Goal: Transaction & Acquisition: Purchase product/service

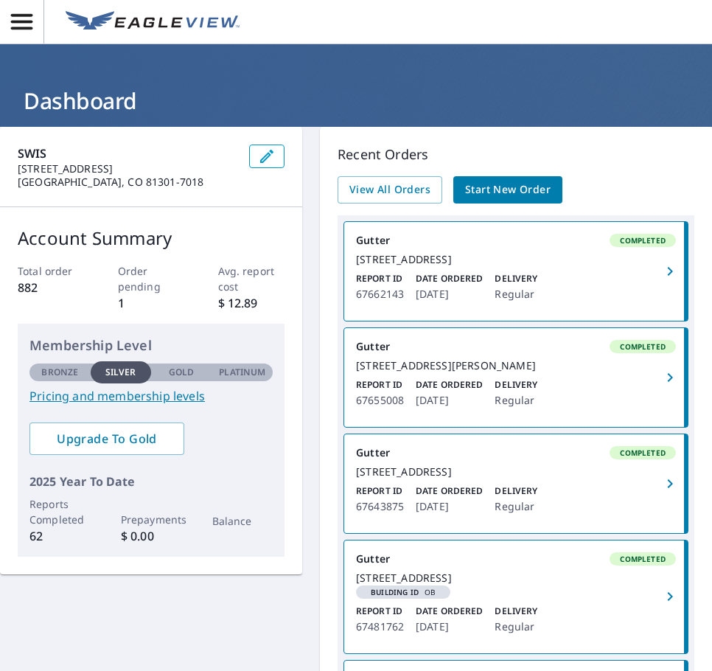
click at [31, 29] on icon "button" at bounding box center [21, 21] width 21 height 15
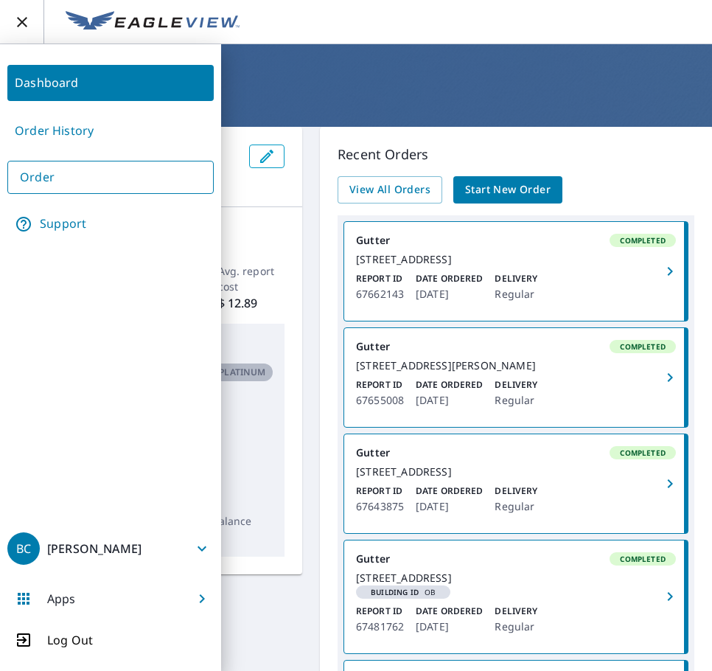
click at [293, 95] on h1 "Dashboard" at bounding box center [356, 101] width 677 height 30
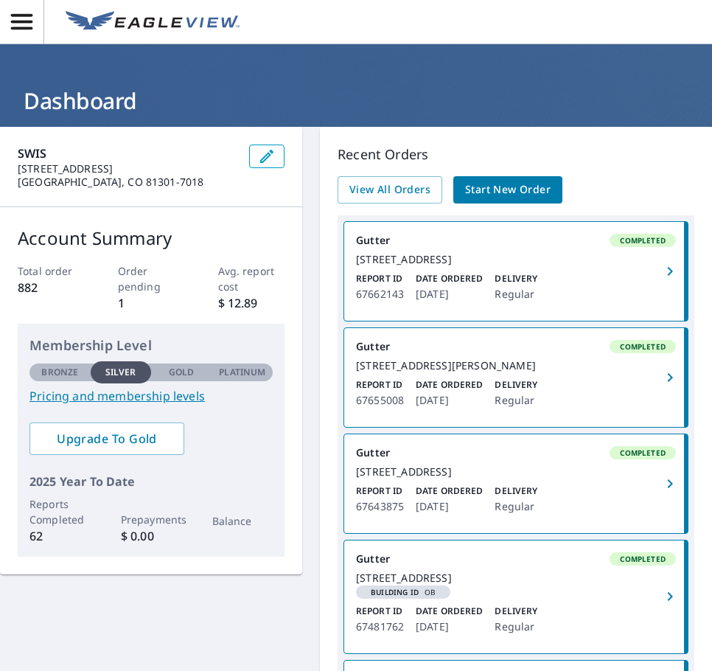
click at [495, 193] on span "Start New Order" at bounding box center [508, 190] width 86 height 18
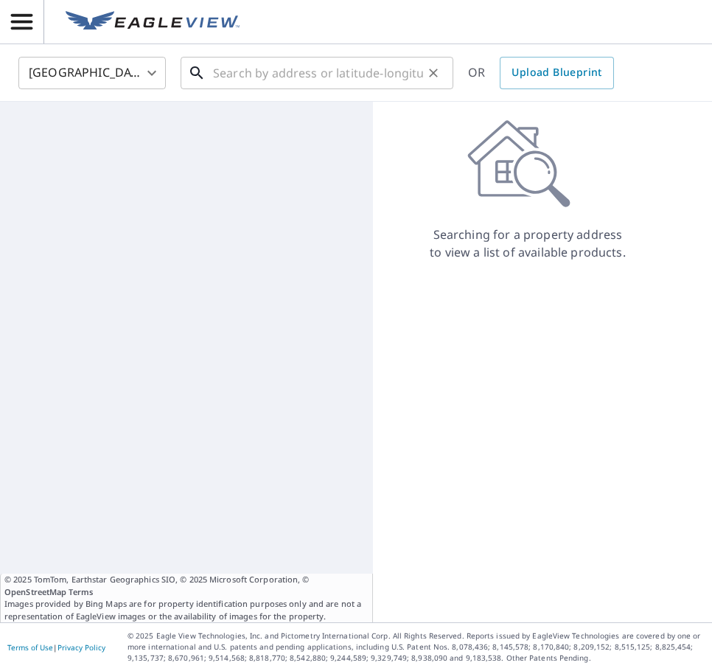
click at [231, 71] on input "text" at bounding box center [318, 72] width 210 height 41
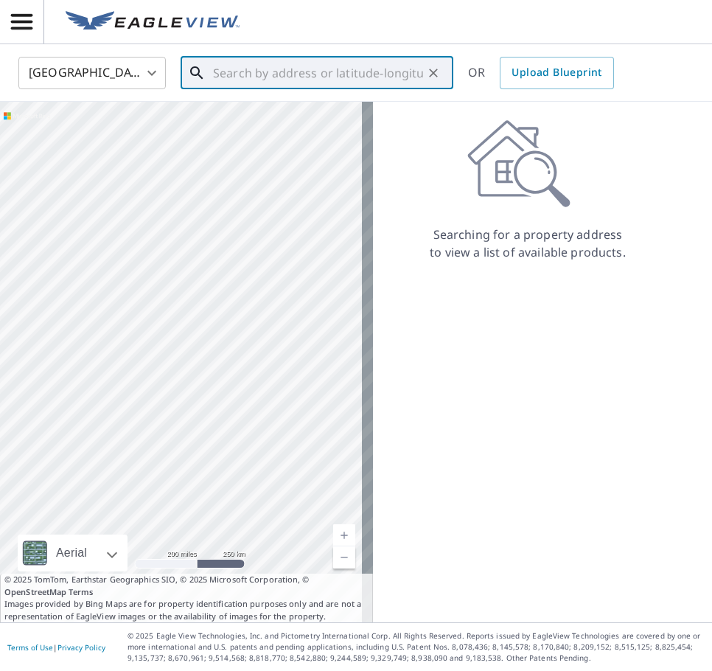
paste input "[STREET_ADDRESS]"
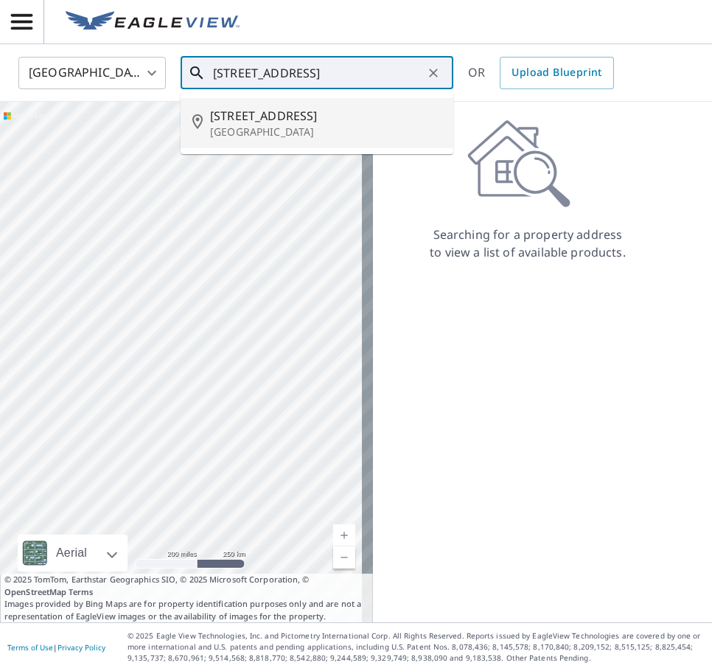
click at [259, 120] on span "[STREET_ADDRESS]" at bounding box center [325, 116] width 231 height 18
type input "[STREET_ADDRESS][PERSON_NAME]"
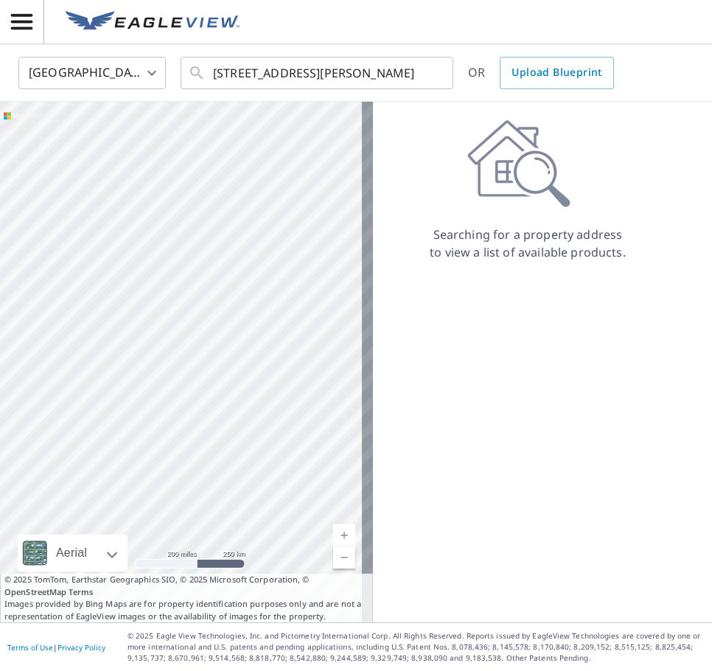
scroll to position [0, 0]
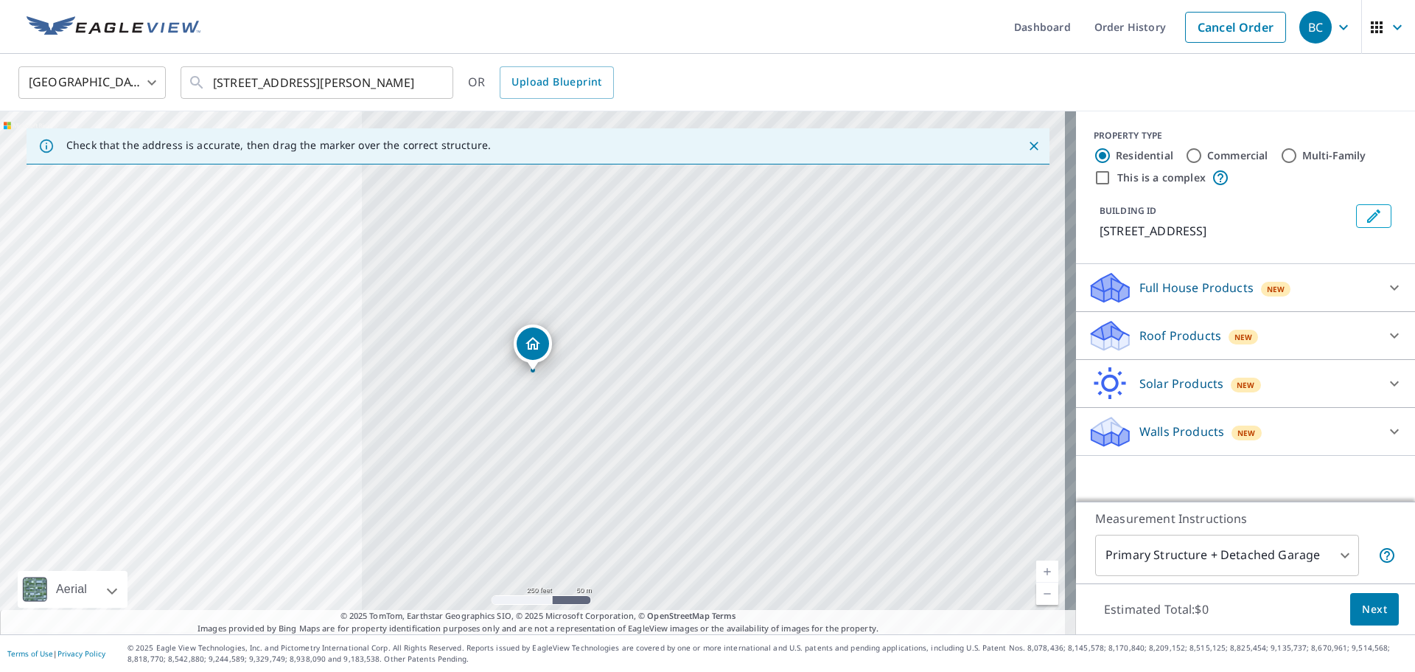
click at [711, 383] on p "Solar Products" at bounding box center [1182, 383] width 84 height 18
click at [711, 336] on p "Roof Products" at bounding box center [1181, 336] width 82 height 18
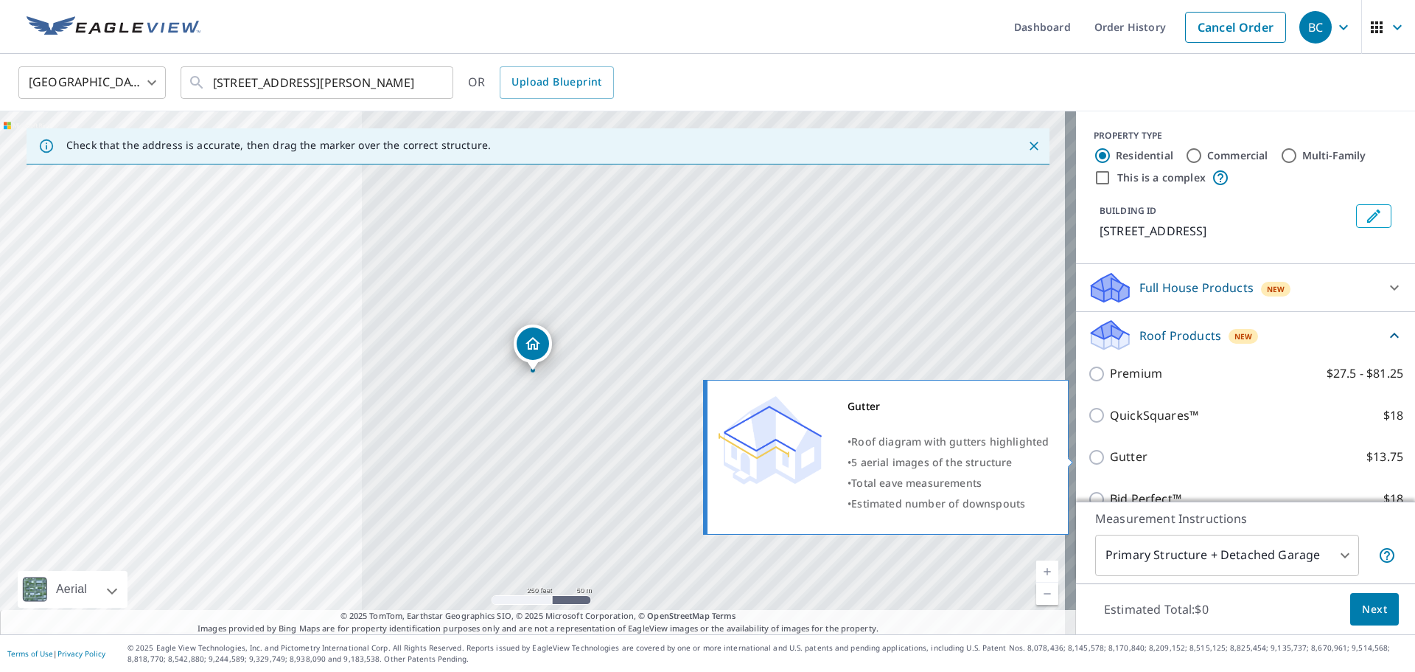
click at [711, 462] on p "Gutter" at bounding box center [1129, 456] width 38 height 18
click at [711, 462] on input "Gutter $13.75" at bounding box center [1099, 457] width 22 height 18
checkbox input "true"
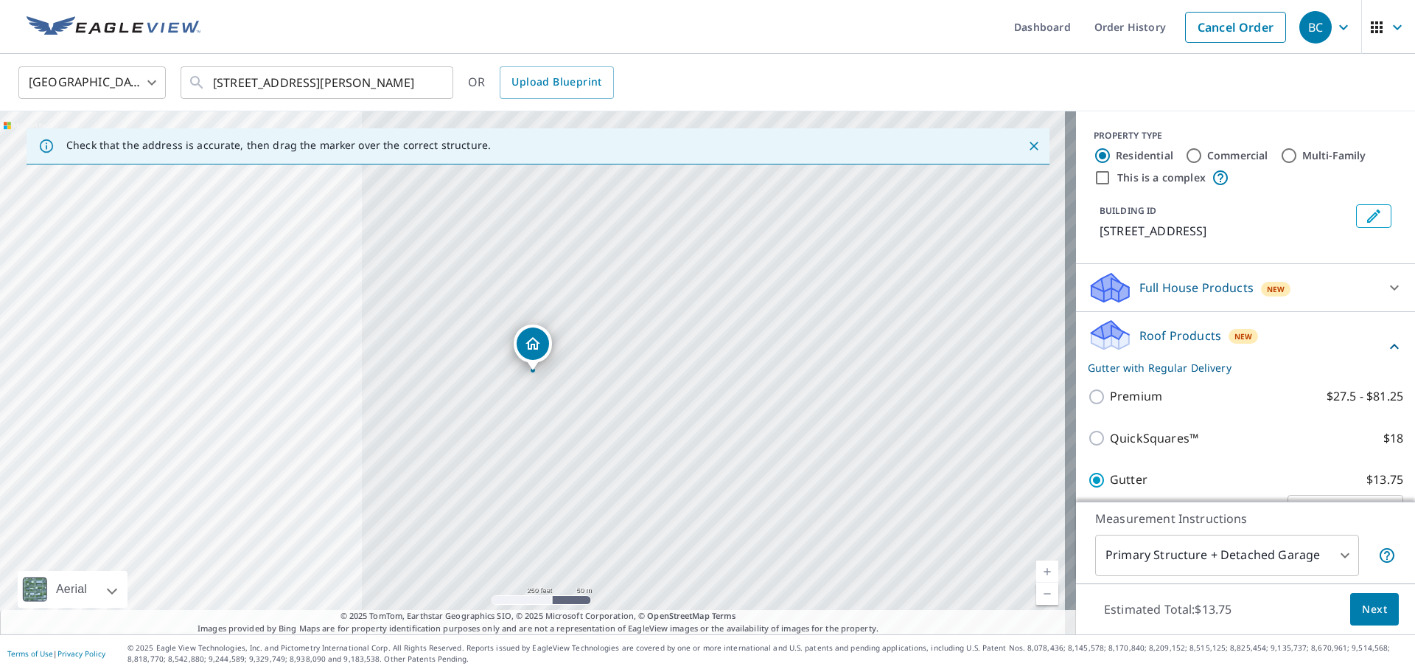
click at [711, 616] on button "Next" at bounding box center [1374, 609] width 49 height 33
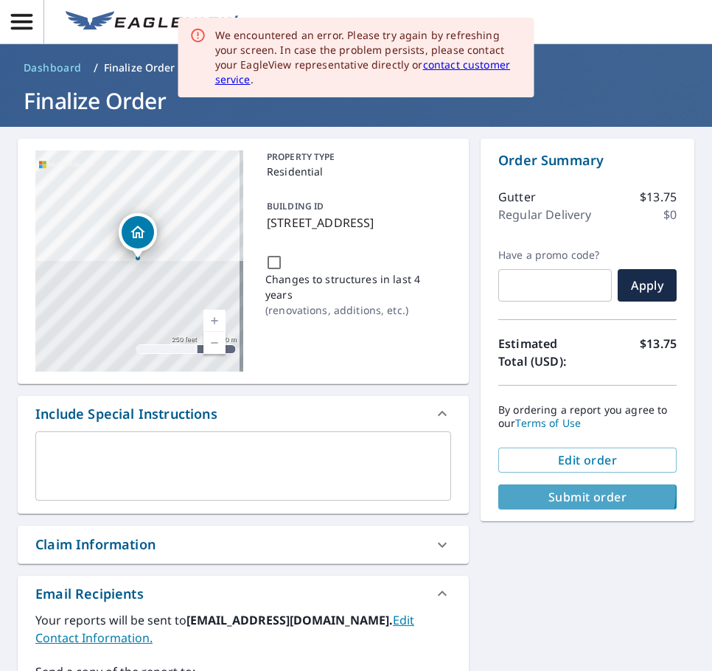
click at [576, 492] on span "Submit order" at bounding box center [587, 497] width 155 height 16
checkbox input "true"
